Goal: Transaction & Acquisition: Purchase product/service

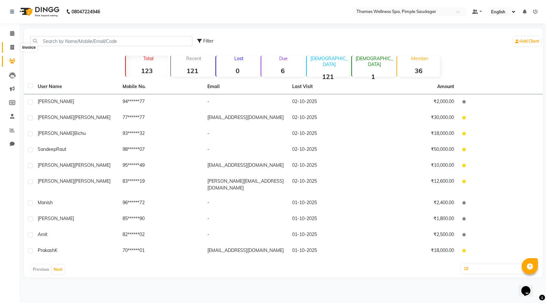
click at [15, 45] on span at bounding box center [11, 47] width 11 height 7
select select "service"
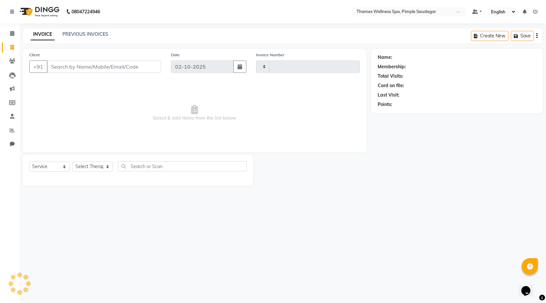
type input "0267"
select select "8709"
type input "9371899232"
select select "1: Object"
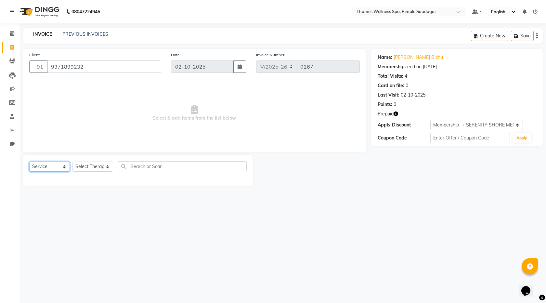
click at [47, 166] on select "Select Service Product Membership Package Voucher Prepaid Gift Card" at bounding box center [49, 166] width 41 height 10
click at [89, 165] on select "Select Therapist Alokesh Das Bem Hana kety sangma Melbia Mishi Prakash Lala Sun…" at bounding box center [92, 166] width 41 height 10
select select "88612"
click at [72, 161] on select "Select Therapist Alokesh Das Bem Hana kety sangma Melbia Mishi Prakash Lala Sun…" at bounding box center [92, 166] width 41 height 10
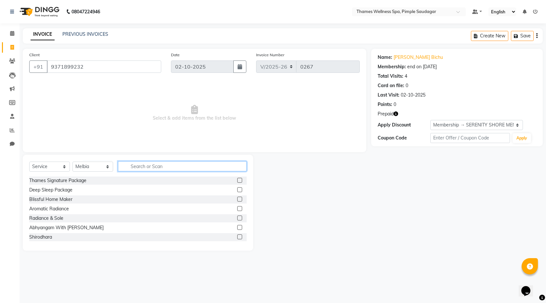
click at [155, 165] on input "text" at bounding box center [182, 166] width 129 height 10
type input "Bal"
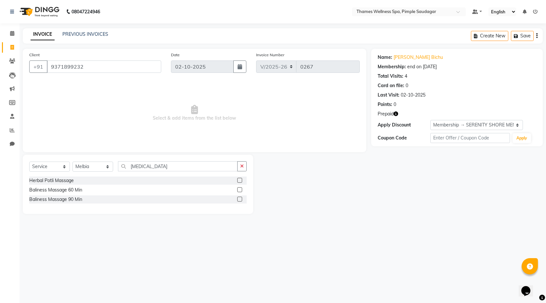
click at [236, 195] on div "Baliness Massage 90 Min" at bounding box center [137, 199] width 217 height 8
click at [240, 197] on label at bounding box center [239, 198] width 5 height 5
click at [240, 197] on input "checkbox" at bounding box center [239, 199] width 4 height 4
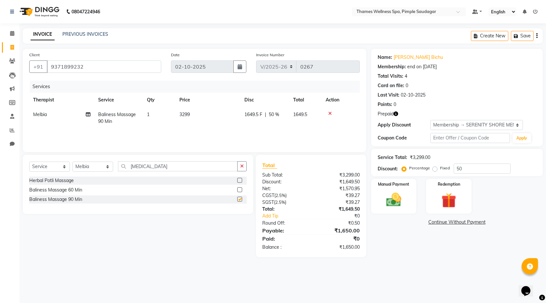
checkbox input "false"
click at [452, 208] on img at bounding box center [448, 200] width 25 height 19
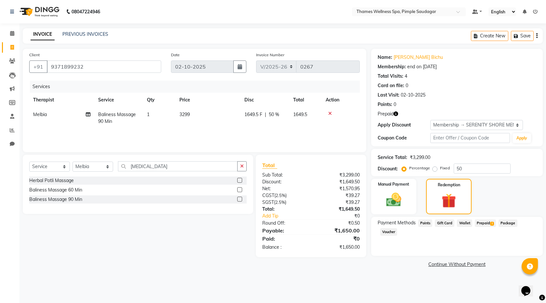
click at [490, 223] on span "1" at bounding box center [492, 223] width 4 height 4
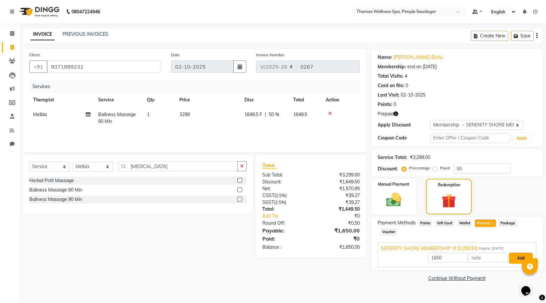
click at [521, 252] on button "Add" at bounding box center [521, 257] width 24 height 11
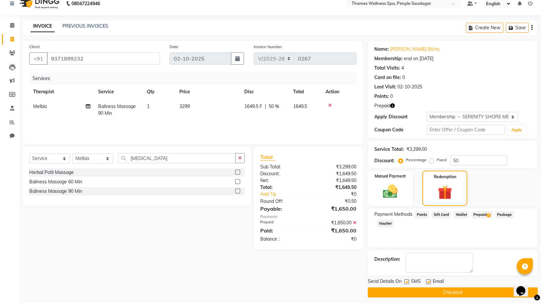
scroll to position [12, 0]
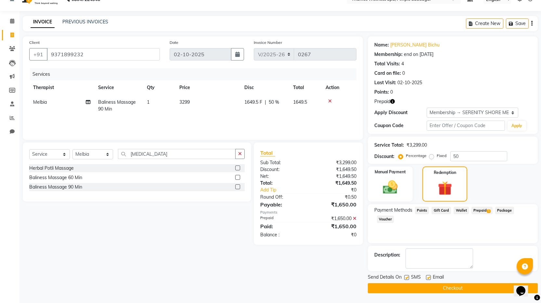
click at [461, 290] on button "Checkout" at bounding box center [453, 288] width 170 height 10
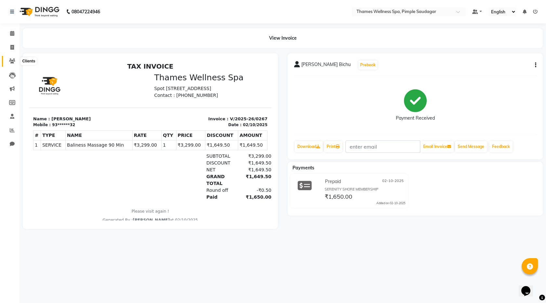
click at [11, 59] on icon at bounding box center [12, 60] width 6 height 5
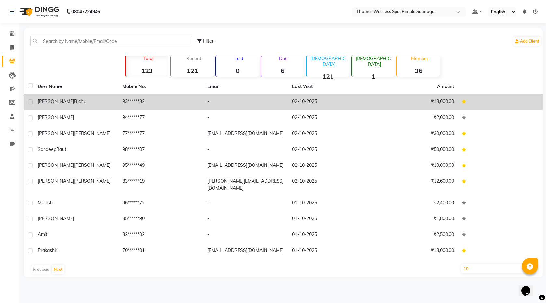
click at [74, 101] on span "Bichu" at bounding box center [80, 101] width 12 height 6
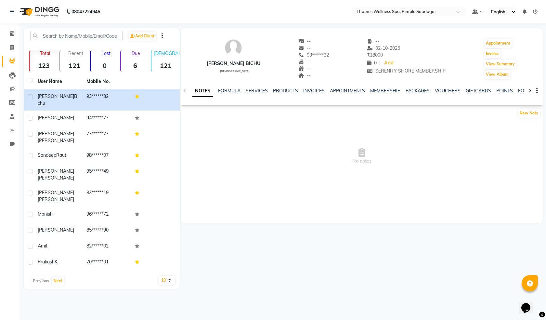
click at [316, 94] on div "INVOICES" at bounding box center [313, 90] width 21 height 7
click at [315, 91] on link "INVOICES" at bounding box center [313, 91] width 21 height 6
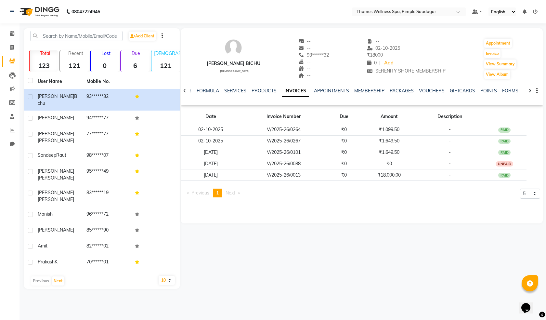
click at [251, 227] on div "Prassana Bichu male -- -- 93******32 -- -- -- -- 02-10-2025 ₹ 18000 0 | Add SER…" at bounding box center [361, 158] width 363 height 260
click at [236, 292] on div "08047224946 Select Location × Thames Wellness Spa, Pimple Saudagar Default Pane…" at bounding box center [273, 160] width 546 height 320
click at [12, 63] on span at bounding box center [11, 60] width 11 height 7
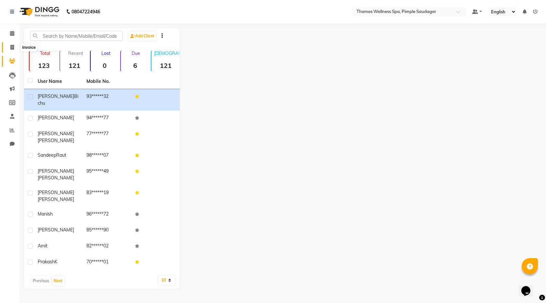
drag, startPoint x: 10, startPoint y: 49, endPoint x: 14, endPoint y: 52, distance: 4.4
click at [11, 49] on icon at bounding box center [12, 47] width 4 height 5
select select "service"
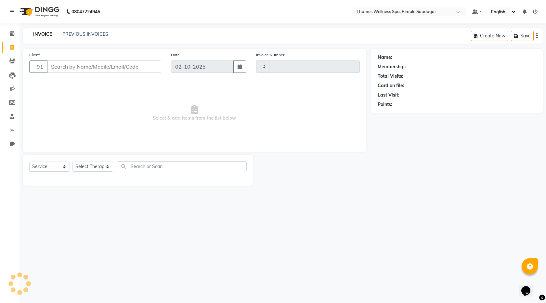
type input "0268"
select select "8709"
paste input "6650435421"
type input "6650435421"
click at [151, 66] on span "Add Client" at bounding box center [145, 66] width 26 height 6
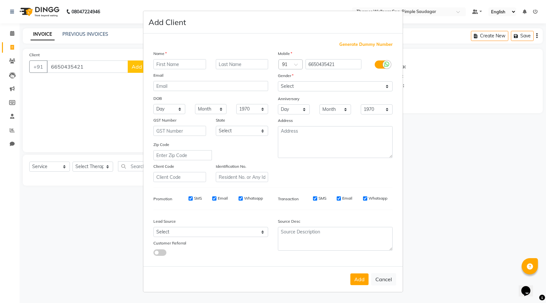
click at [179, 64] on input "text" at bounding box center [179, 64] width 53 height 10
type input "[PERSON_NAME]"
click at [318, 79] on div "Gender" at bounding box center [335, 76] width 124 height 9
click at [317, 85] on select "Select Male Female Other Prefer Not To Say" at bounding box center [335, 86] width 115 height 10
select select "[DEMOGRAPHIC_DATA]"
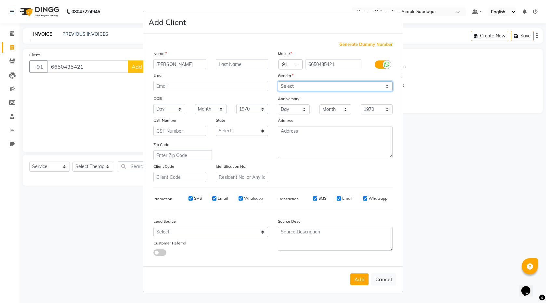
click at [278, 81] on select "Select Male Female Other Prefer Not To Say" at bounding box center [335, 86] width 115 height 10
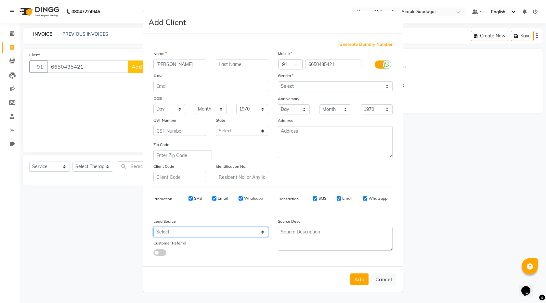
click at [187, 232] on select "Select Walk-in Referral Internet Friend Word of Mouth Advertisement Facebook Ju…" at bounding box center [210, 232] width 115 height 10
select select "56488"
click at [153, 227] on select "Select Walk-in Referral Internet Friend Word of Mouth Advertisement Facebook Ju…" at bounding box center [210, 232] width 115 height 10
click at [186, 231] on select "Select Walk-in Referral Internet Friend Word of Mouth Advertisement Facebook Ju…" at bounding box center [210, 232] width 115 height 10
click at [153, 227] on select "Select Walk-in Referral Internet Friend Word of Mouth Advertisement Facebook Ju…" at bounding box center [210, 232] width 115 height 10
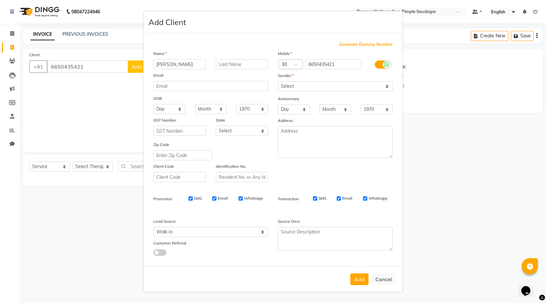
click at [366, 284] on button "Add" at bounding box center [359, 279] width 18 height 12
type input "66******21"
select select
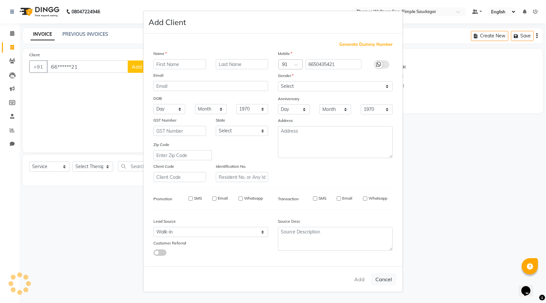
select select
checkbox input "false"
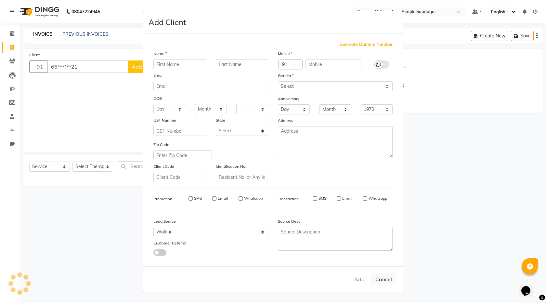
checkbox input "false"
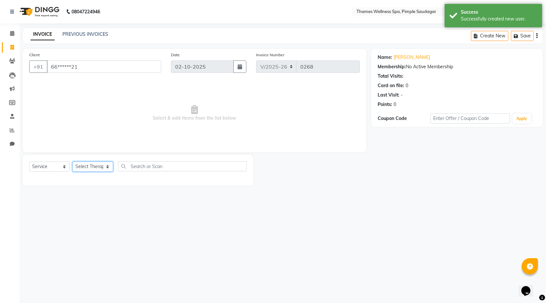
click at [87, 167] on select "Select Therapist Alokesh Das Bem Hana kety sangma Melbia Mishi Prakash Lala Sun…" at bounding box center [92, 166] width 41 height 10
select select "88610"
click at [72, 161] on select "Select Therapist Alokesh Das Bem Hana kety sangma Melbia Mishi Prakash Lala Sun…" at bounding box center [92, 166] width 41 height 10
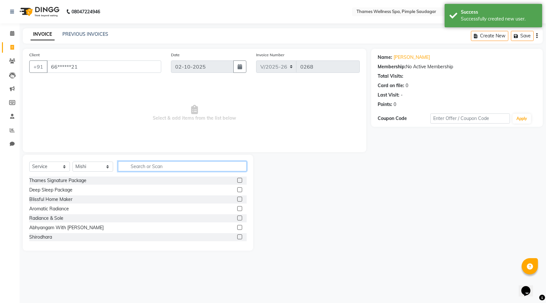
click at [143, 168] on input "text" at bounding box center [182, 166] width 129 height 10
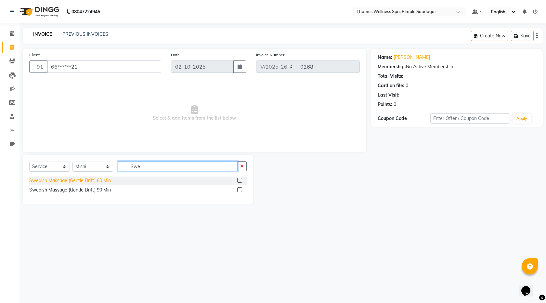
type input "Swe"
click at [111, 183] on div "Swedish Massage (Gentle Drift) 60 Min" at bounding box center [70, 180] width 82 height 7
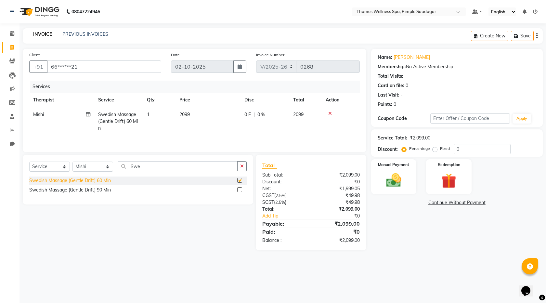
checkbox input "false"
click at [251, 117] on div "0 F | 0 %" at bounding box center [264, 114] width 41 height 7
select select "88610"
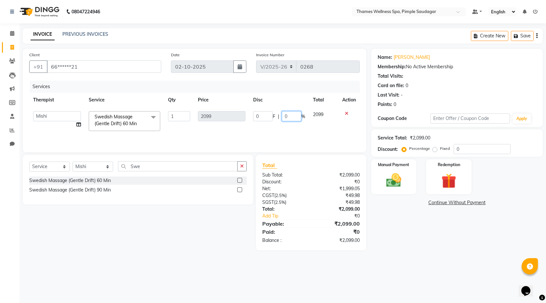
drag, startPoint x: 294, startPoint y: 116, endPoint x: 262, endPoint y: 114, distance: 31.9
click at [262, 114] on div "0 F | 0 %" at bounding box center [279, 116] width 52 height 10
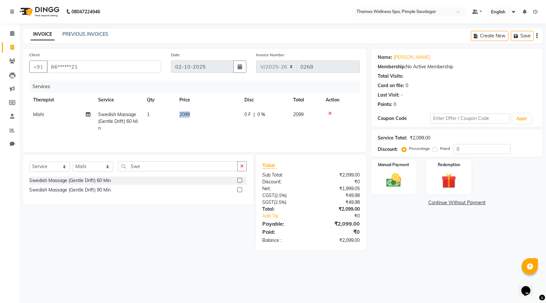
drag, startPoint x: 258, startPoint y: 113, endPoint x: 214, endPoint y: 118, distance: 44.4
click at [272, 129] on td "0 F | 0 %" at bounding box center [264, 121] width 49 height 28
select select "88610"
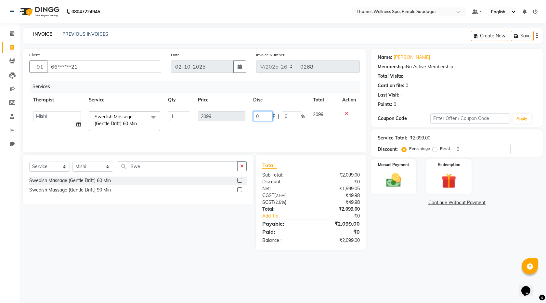
click at [228, 113] on tr "Alokesh Das Bem Hana kety sangma Melbia Mishi Prakash Lala Suneeta Chakma Das S…" at bounding box center [194, 121] width 330 height 28
type input "599"
click at [249, 136] on div "Services Therapist Service Qty Price Disc Total Action Alokesh Das Bem Hana ket…" at bounding box center [194, 113] width 330 height 65
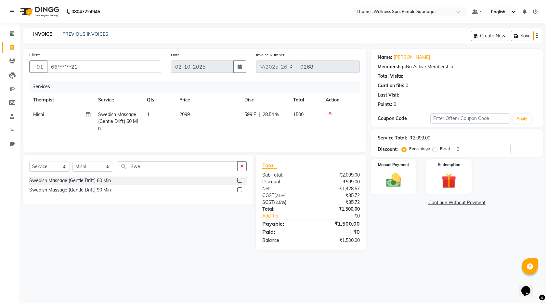
click at [251, 112] on span "599 F" at bounding box center [250, 114] width 12 height 7
select select "88610"
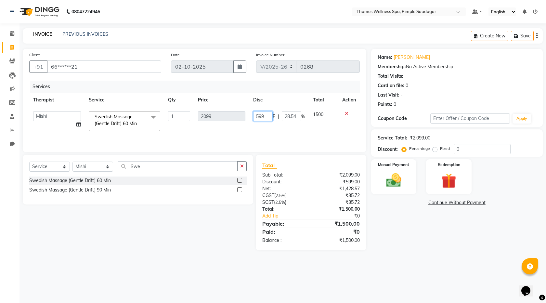
drag, startPoint x: 256, startPoint y: 117, endPoint x: 250, endPoint y: 117, distance: 5.9
click at [250, 117] on td "599 F | 28.54 %" at bounding box center [279, 121] width 60 height 28
click at [241, 116] on tr "Alokesh Das Bem Hana kety sangma Melbia Mishi Prakash Lala Suneeta Chakma Das S…" at bounding box center [194, 121] width 330 height 28
type input "499"
click at [314, 126] on td "1500" at bounding box center [323, 121] width 29 height 28
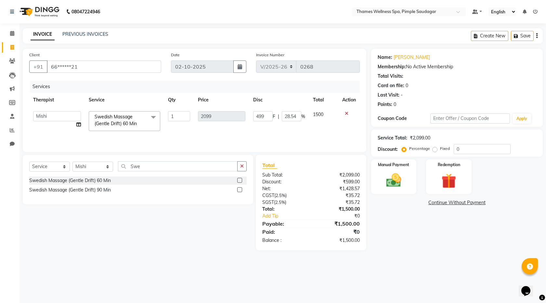
select select "88610"
click at [394, 184] on img at bounding box center [393, 180] width 25 height 18
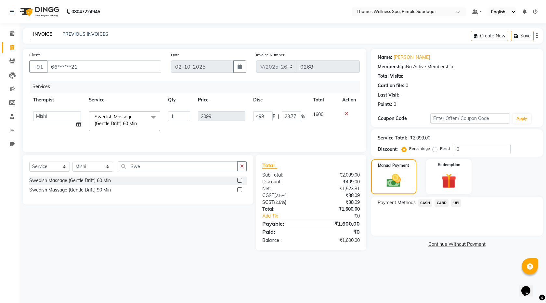
click at [424, 203] on span "CASH" at bounding box center [425, 202] width 14 height 7
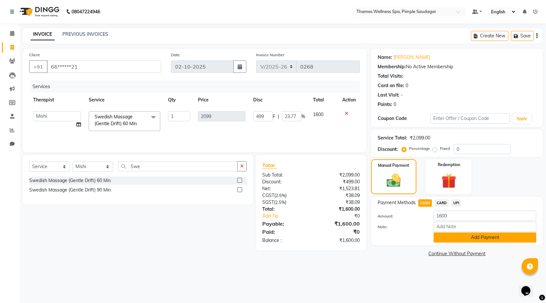
click at [460, 237] on button "Add Payment" at bounding box center [484, 237] width 103 height 10
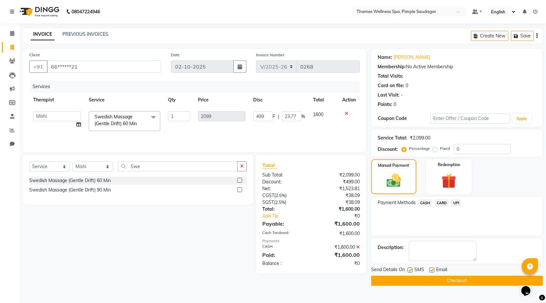
click at [412, 277] on button "Checkout" at bounding box center [456, 280] width 171 height 10
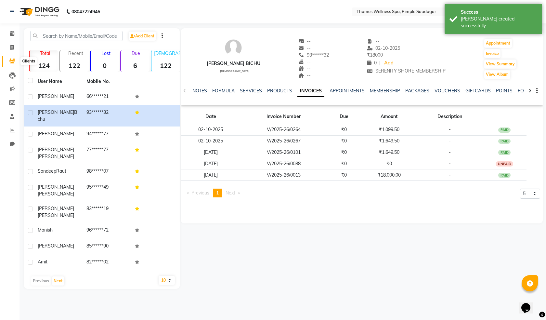
click at [12, 61] on icon at bounding box center [12, 60] width 6 height 5
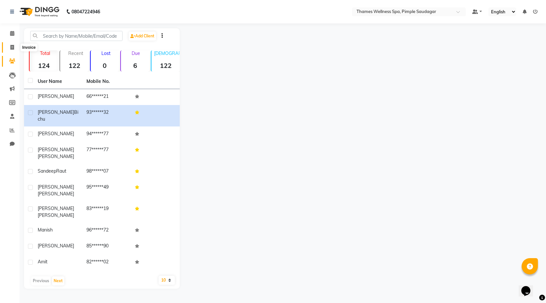
click at [12, 44] on span at bounding box center [11, 47] width 11 height 7
select select "service"
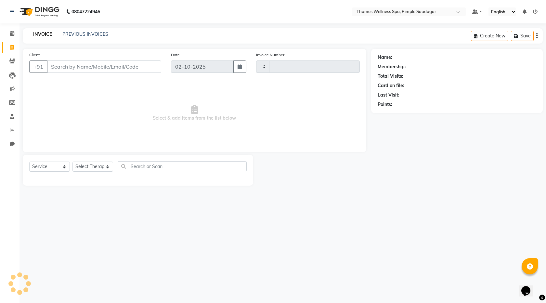
type input "0269"
select select "8709"
paste input "7972255194"
type input "7972255194"
click at [138, 66] on span "Add Client" at bounding box center [145, 66] width 26 height 6
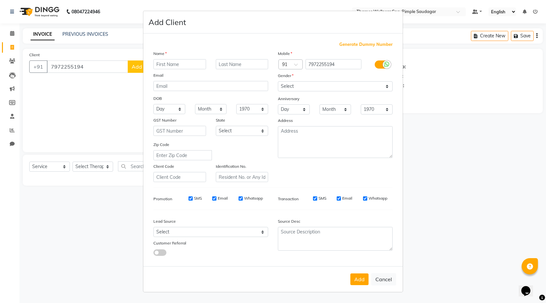
click at [247, 302] on ngb-modal-window "Add Client Generate Dummy Number Name Email DOB Day 01 02 03 04 05 06 07 08 09 …" at bounding box center [273, 151] width 546 height 303
click at [196, 63] on input "text" at bounding box center [179, 64] width 53 height 10
paste input "[PERSON_NAME]"
type input "[PERSON_NAME]"
click at [305, 87] on select "Select Male Female Other Prefer Not To Say" at bounding box center [335, 86] width 115 height 10
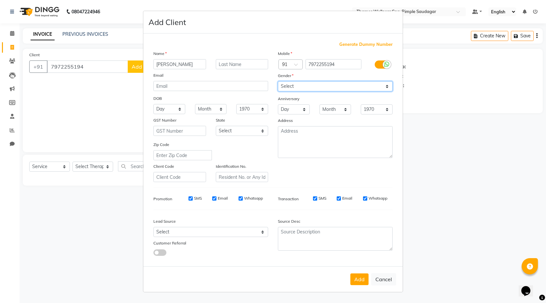
select select "[DEMOGRAPHIC_DATA]"
click at [278, 81] on select "Select Male Female Other Prefer Not To Say" at bounding box center [335, 86] width 115 height 10
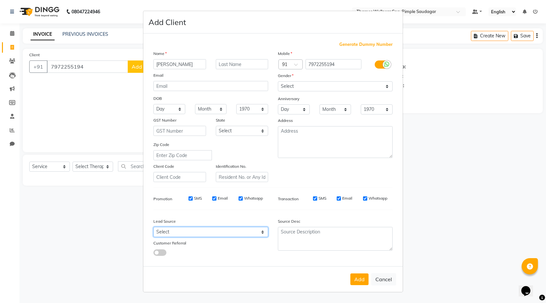
click at [170, 231] on select "Select Walk-in Referral Internet Friend Word of Mouth Advertisement Facebook Ju…" at bounding box center [210, 232] width 115 height 10
select select "56488"
click at [153, 227] on select "Select Walk-in Referral Internet Friend Word of Mouth Advertisement Facebook Ju…" at bounding box center [210, 232] width 115 height 10
click at [355, 278] on button "Add" at bounding box center [359, 279] width 18 height 12
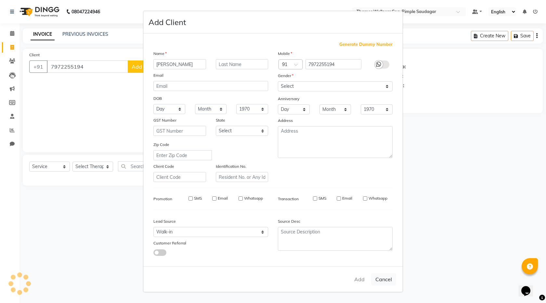
type input "79******94"
select select
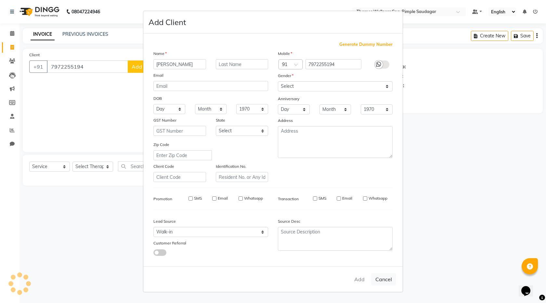
select select
checkbox input "false"
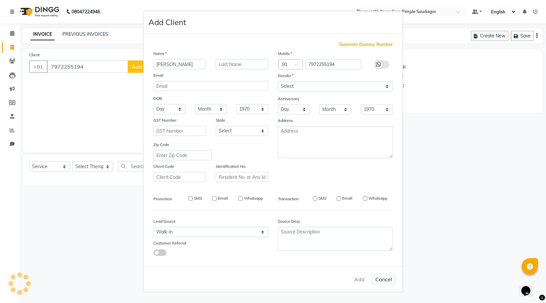
checkbox input "false"
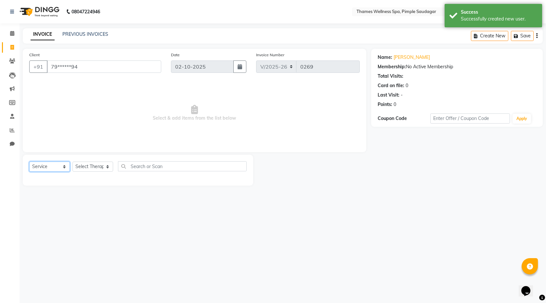
click at [51, 170] on select "Select Service Product Membership Package Voucher Prepaid Gift Card" at bounding box center [49, 166] width 41 height 10
click at [29, 161] on select "Select Service Product Membership Package Voucher Prepaid Gift Card" at bounding box center [49, 166] width 41 height 10
click at [93, 163] on select "Select Therapist Alokesh Das Bem Hana kety sangma Melbia Mishi Prakash Lala Sun…" at bounding box center [92, 166] width 41 height 10
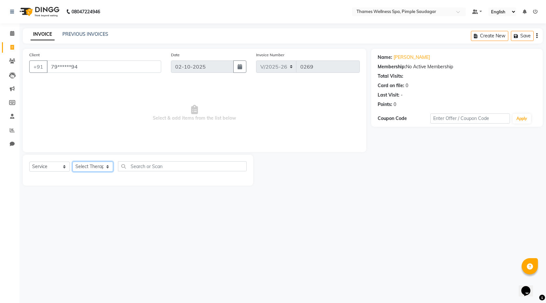
select select "90406"
click at [72, 161] on select "Select Therapist Alokesh Das Bem Hana kety sangma Melbia Mishi Prakash Lala Sun…" at bounding box center [92, 166] width 41 height 10
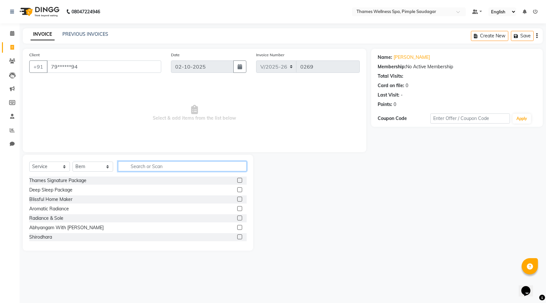
click at [153, 166] on input "text" at bounding box center [182, 166] width 129 height 10
type input "Bal"
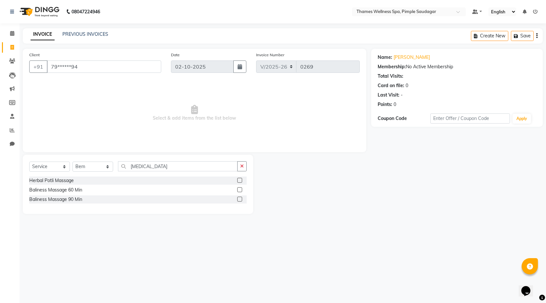
click at [240, 196] on div at bounding box center [241, 199] width 9 height 8
click at [241, 199] on label at bounding box center [239, 198] width 5 height 5
click at [241, 199] on input "checkbox" at bounding box center [239, 199] width 4 height 4
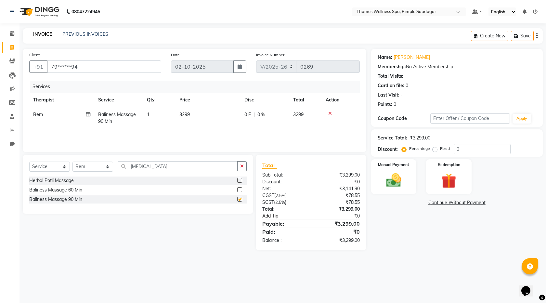
checkbox input "false"
click at [262, 117] on span "0 %" at bounding box center [261, 114] width 8 height 7
select select "90406"
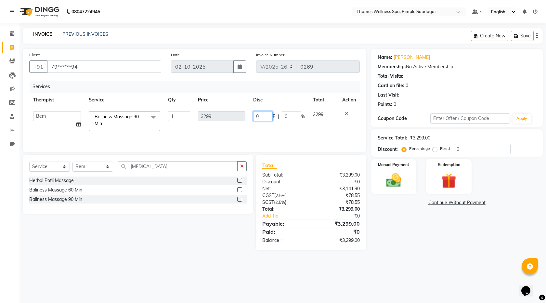
click at [235, 116] on tr "Alokesh Das Bem Hana kety sangma Melbia Mishi Prakash Lala Suneeta Chakma Das B…" at bounding box center [194, 121] width 330 height 28
type input "799"
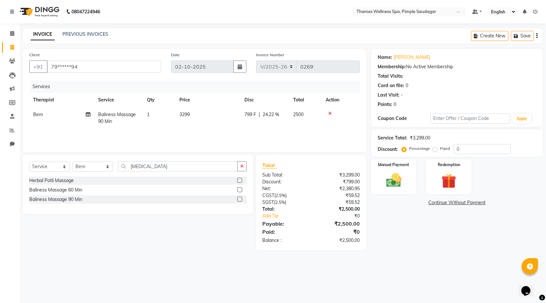
click at [269, 136] on div "Services Therapist Service Qty Price Disc Total Action Bem Baliness Massage 90 …" at bounding box center [194, 113] width 330 height 65
click at [401, 185] on img at bounding box center [393, 180] width 25 height 18
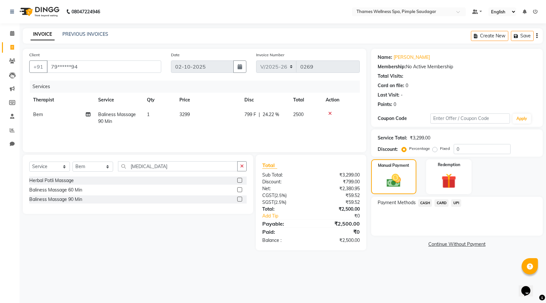
click at [455, 203] on span "UPI" at bounding box center [456, 202] width 10 height 7
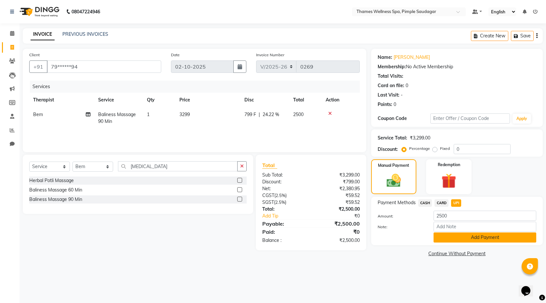
click at [466, 235] on button "Add Payment" at bounding box center [484, 237] width 103 height 10
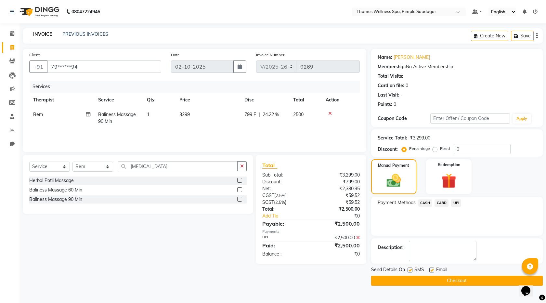
click at [457, 283] on button "Checkout" at bounding box center [456, 280] width 171 height 10
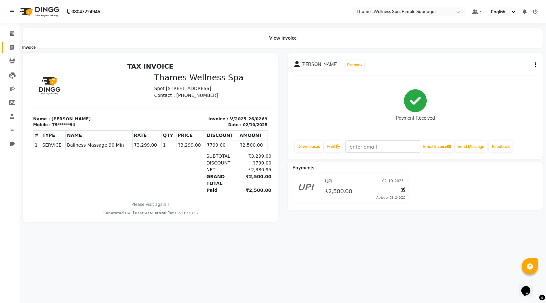
click at [15, 48] on span at bounding box center [11, 47] width 11 height 7
select select "service"
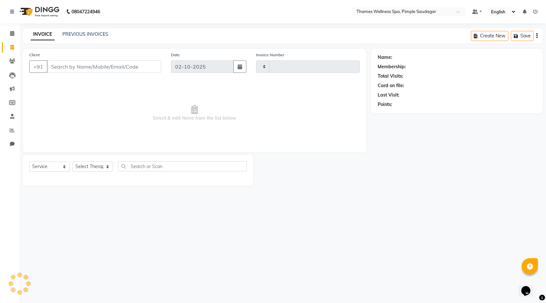
type input "0270"
select select "8709"
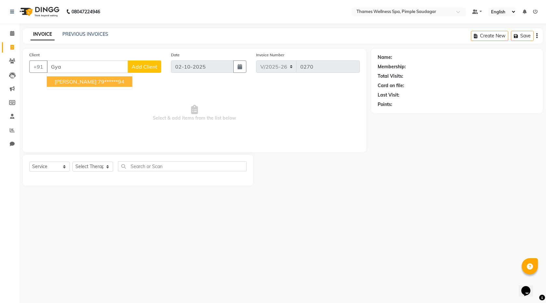
click at [79, 82] on span "[PERSON_NAME]" at bounding box center [76, 81] width 42 height 6
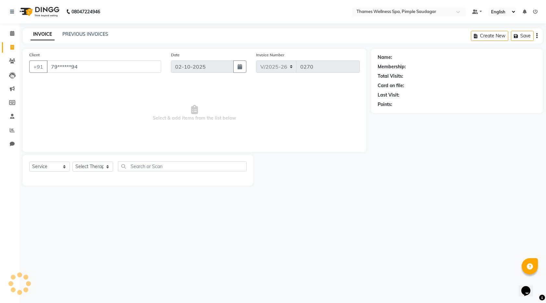
type input "79******94"
click at [403, 57] on link "[PERSON_NAME]" at bounding box center [411, 57] width 36 height 7
click at [12, 47] on icon at bounding box center [12, 47] width 4 height 5
select select "service"
type input "0270"
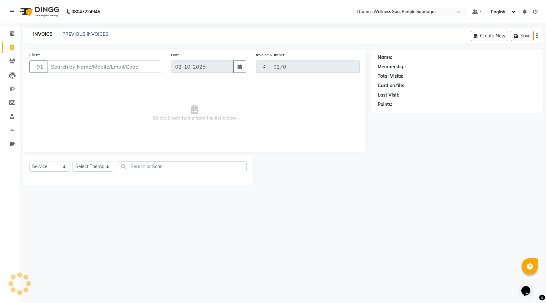
select select "8709"
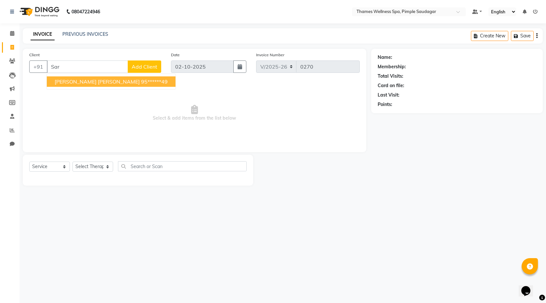
click at [69, 85] on button "Sarah Bhowmick Bhowmick 95******49" at bounding box center [111, 81] width 129 height 10
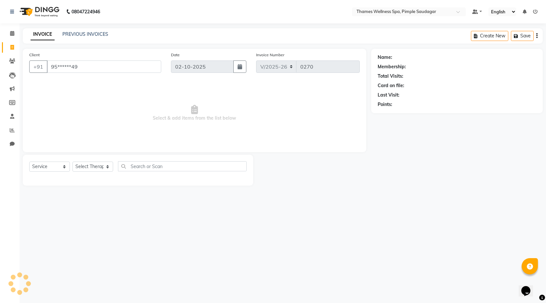
type input "95******49"
select select "1: Object"
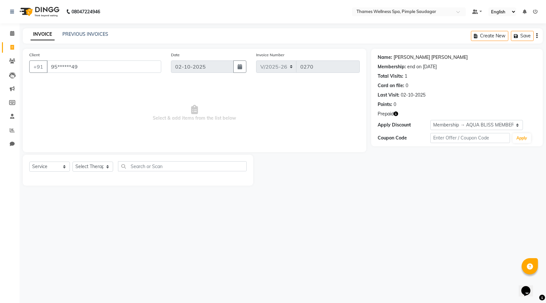
click at [405, 54] on link "Sarah Bhowmick Bhowmick" at bounding box center [430, 57] width 74 height 7
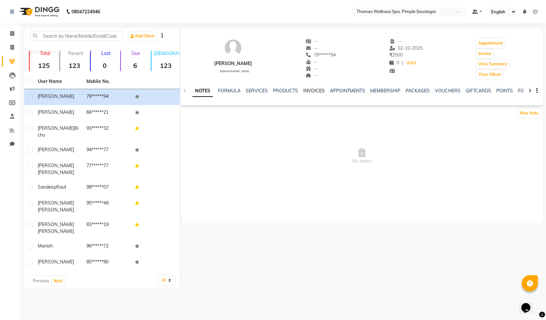
click at [316, 90] on link "INVOICES" at bounding box center [313, 91] width 21 height 6
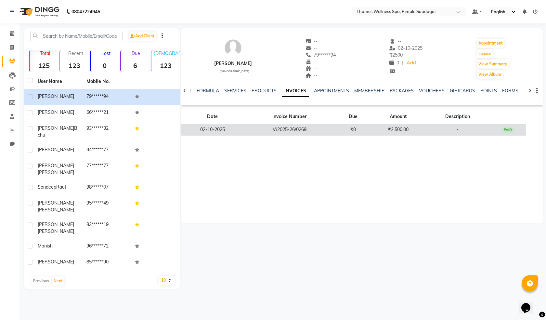
click at [508, 129] on div "PAID" at bounding box center [507, 129] width 12 height 5
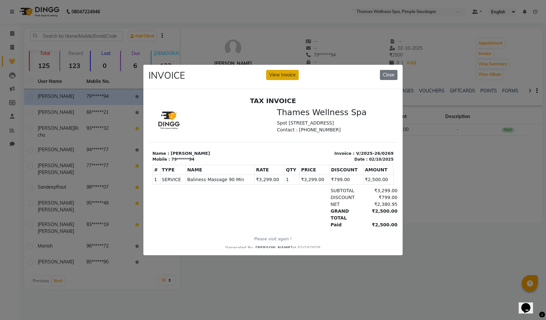
click at [277, 71] on button "View Invoice" at bounding box center [282, 75] width 32 height 10
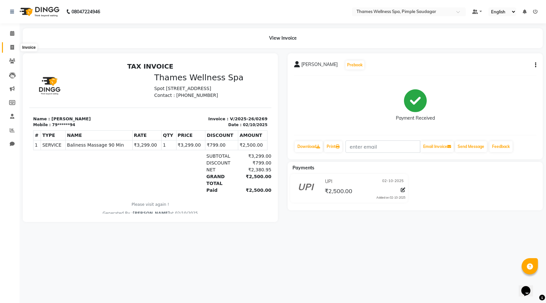
click at [13, 44] on span at bounding box center [11, 47] width 11 height 7
select select "8709"
select select "service"
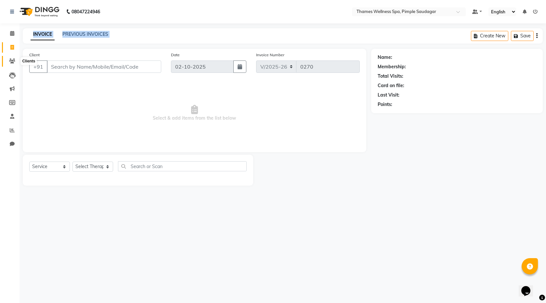
click at [17, 60] on app-home "08047224946 Select Location × Thames Wellness Spa, Pimple Saudagar Default Pane…" at bounding box center [273, 97] width 546 height 195
click at [16, 60] on span at bounding box center [11, 60] width 11 height 7
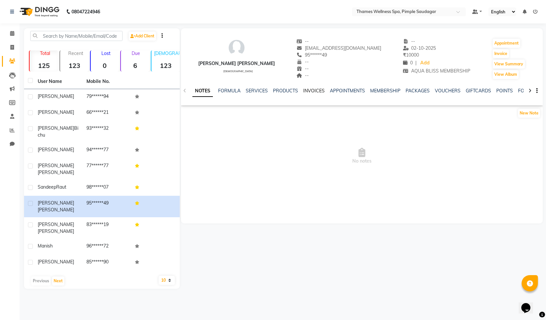
click at [302, 91] on ul "NOTES FORMULA SERVICES PRODUCTS INVOICES APPOINTMENTS MEMBERSHIP PACKAGES VOUCH…" at bounding box center [398, 90] width 412 height 7
click at [303, 91] on link "INVOICES" at bounding box center [313, 91] width 21 height 6
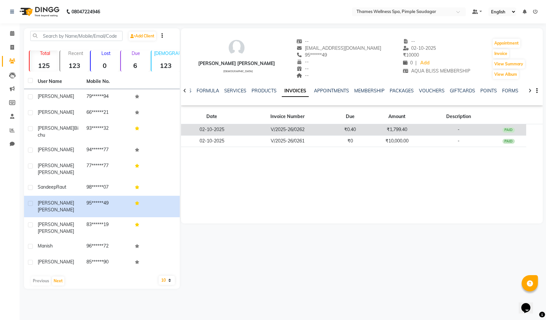
click at [405, 131] on td "₹1,799.40" at bounding box center [397, 129] width 58 height 11
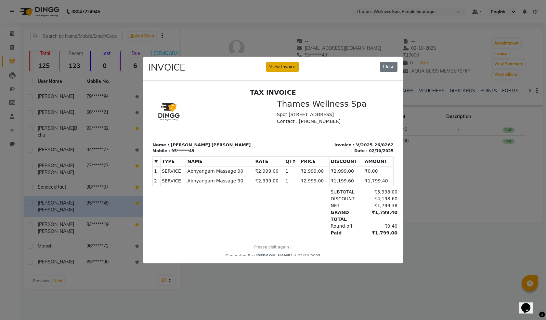
click at [274, 64] on button "View Invoice" at bounding box center [282, 67] width 32 height 10
